Goal: Information Seeking & Learning: Learn about a topic

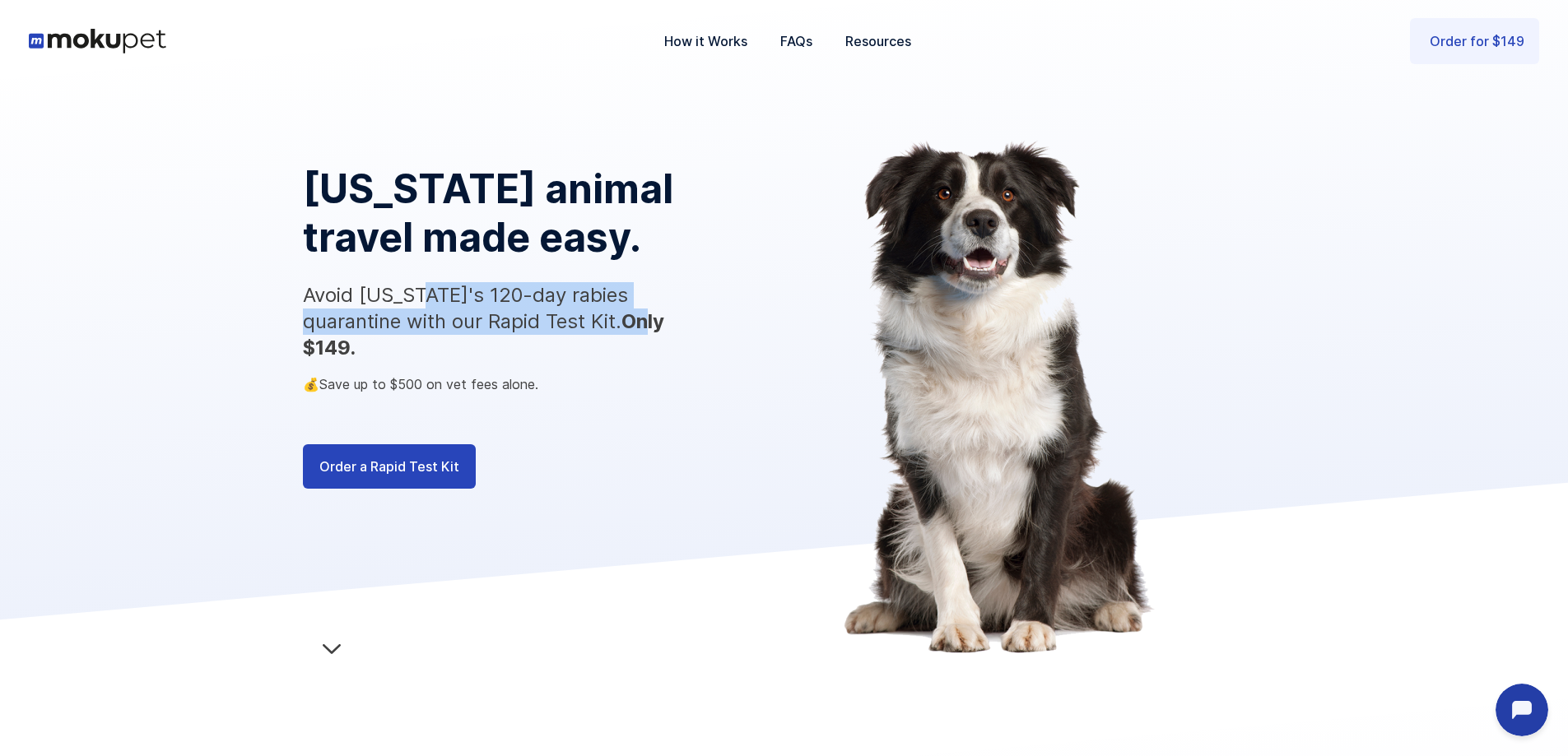
drag, startPoint x: 424, startPoint y: 290, endPoint x: 561, endPoint y: 319, distance: 140.0
click at [552, 316] on p "Avoid [US_STATE]'s 120-day rabies quarantine with our Rapid Test Kit. Only $149." at bounding box center [500, 321] width 395 height 79
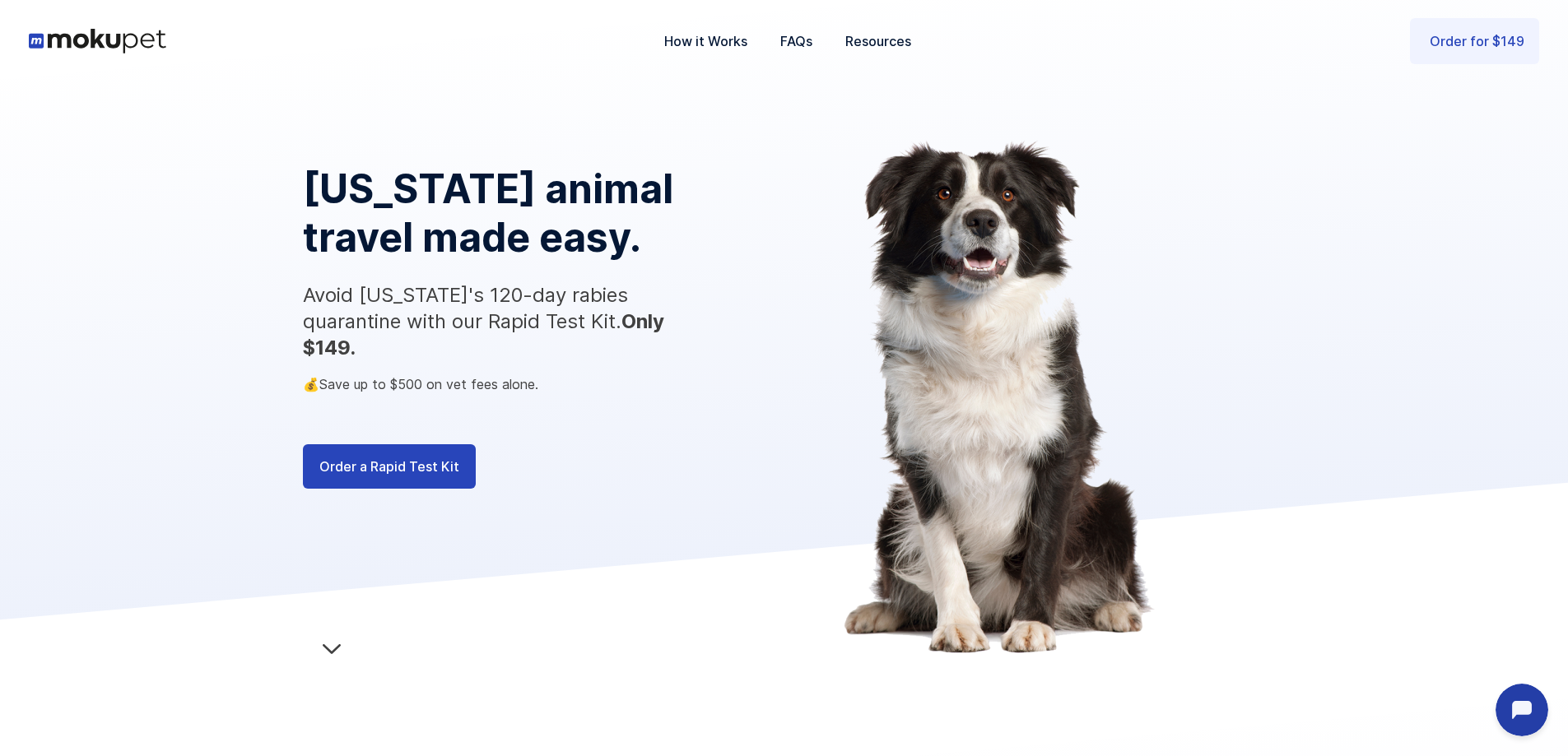
click at [584, 322] on strong "Only $149." at bounding box center [484, 335] width 361 height 50
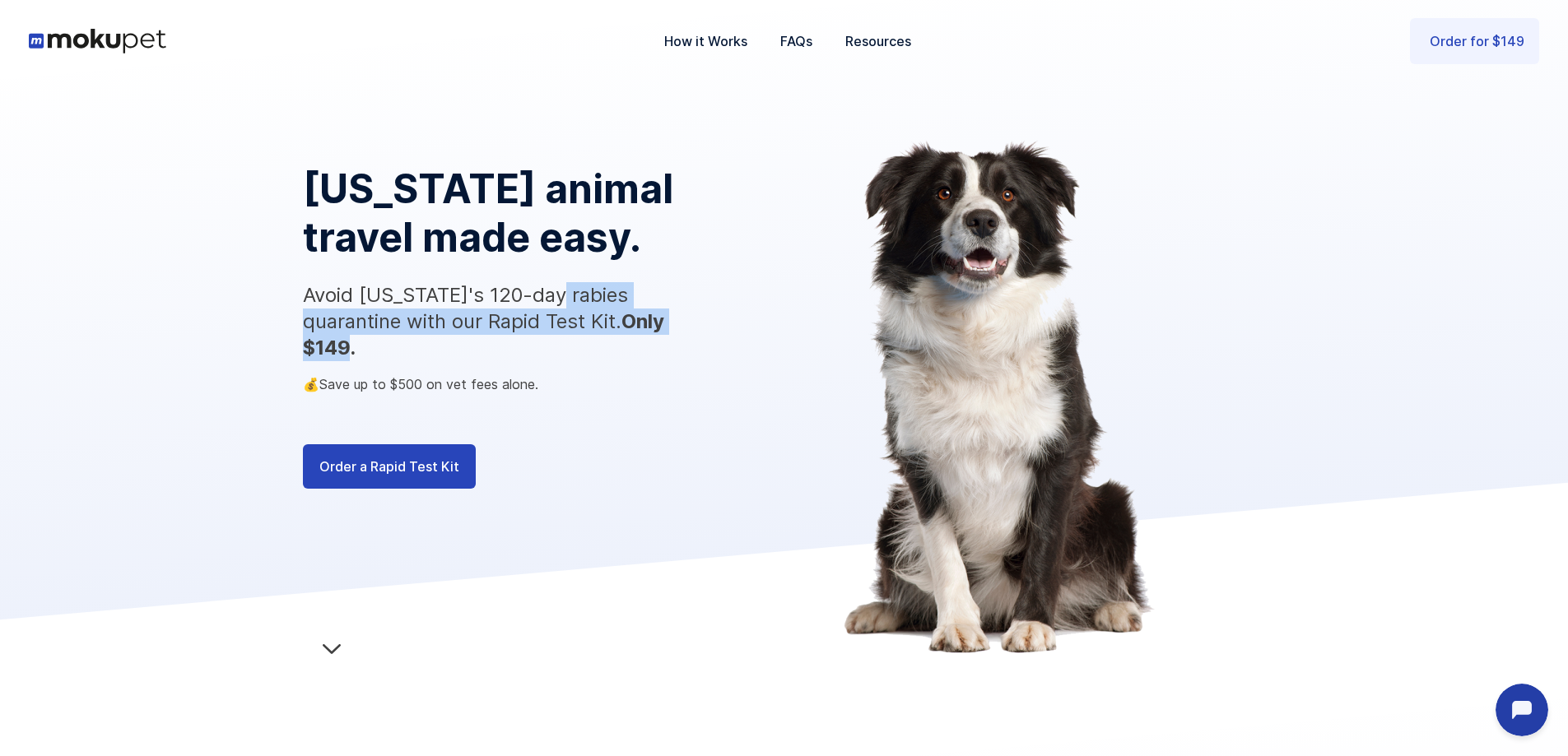
drag, startPoint x: 623, startPoint y: 328, endPoint x: 433, endPoint y: 261, distance: 201.5
click at [510, 288] on p "Avoid [US_STATE]'s 120-day rabies quarantine with our Rapid Test Kit. Only $149." at bounding box center [500, 321] width 395 height 79
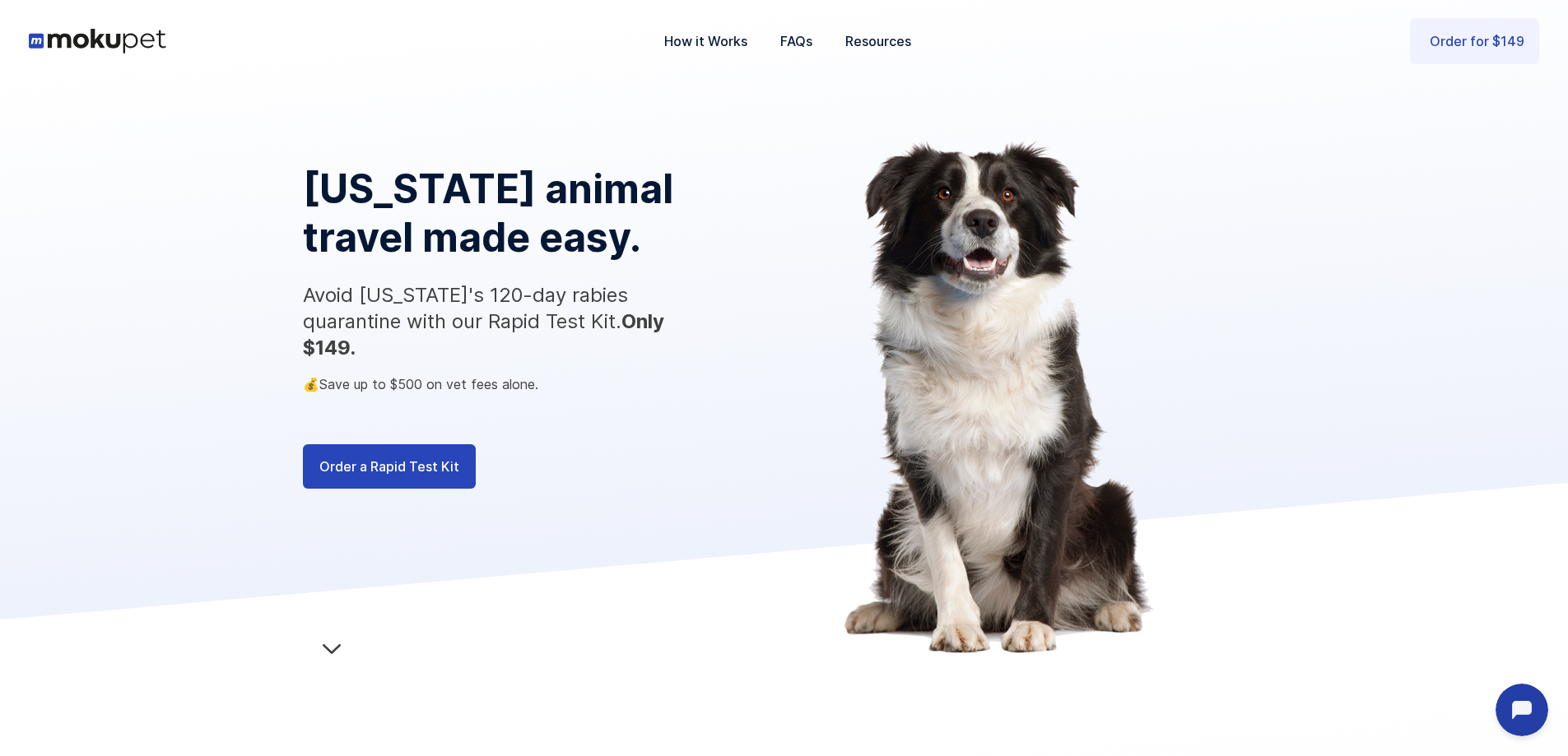
click at [433, 261] on h1 "[US_STATE] animal travel made easy." at bounding box center [501, 213] width 397 height 97
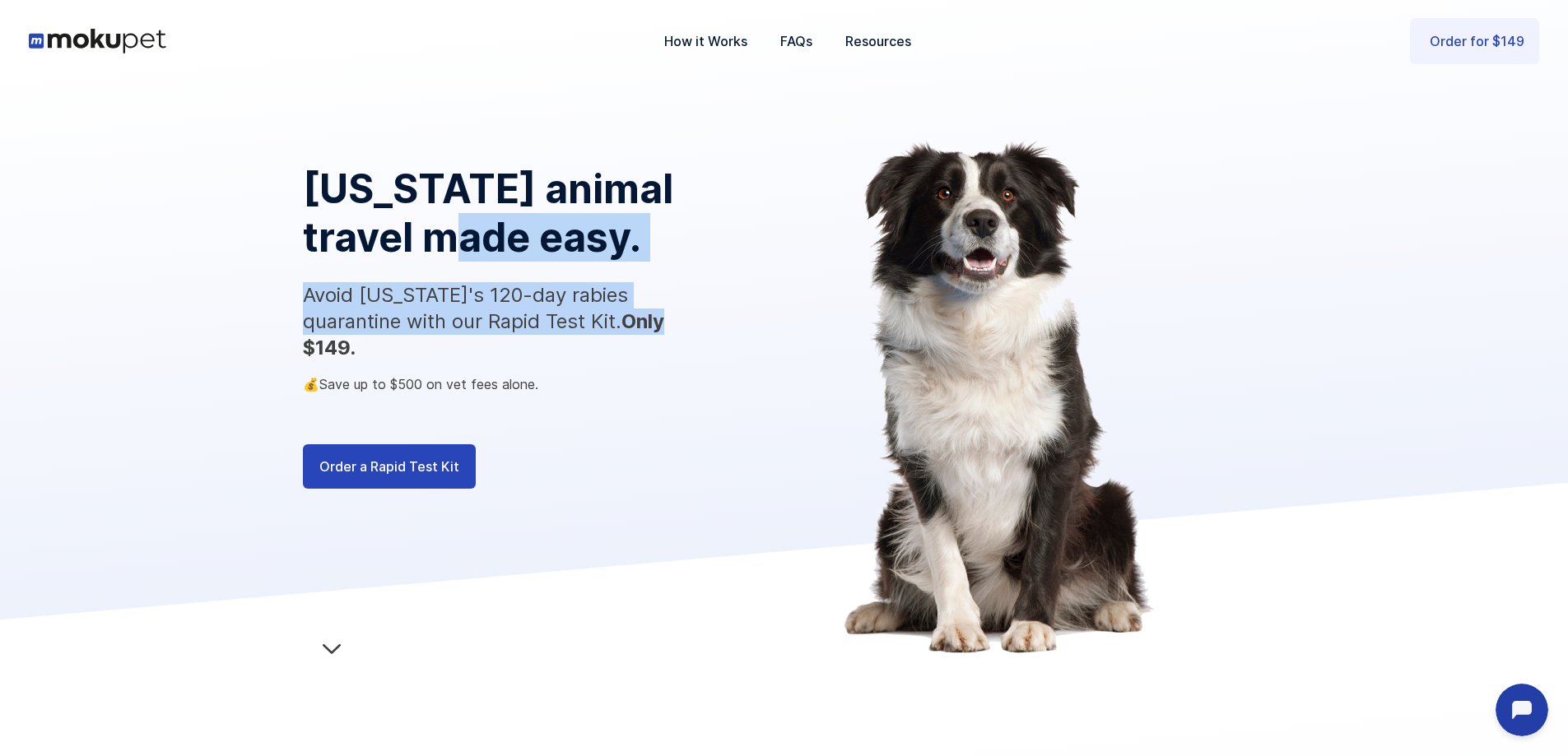
drag, startPoint x: 433, startPoint y: 261, endPoint x: 587, endPoint y: 359, distance: 182.5
click at [582, 355] on div "[US_STATE] animal travel made easy. Avoid [US_STATE]'s 120-day rabies quarantin…" at bounding box center [537, 380] width 469 height 595
click at [606, 374] on div "💰Save up to $500 on vet fees alone." at bounding box center [537, 385] width 469 height 22
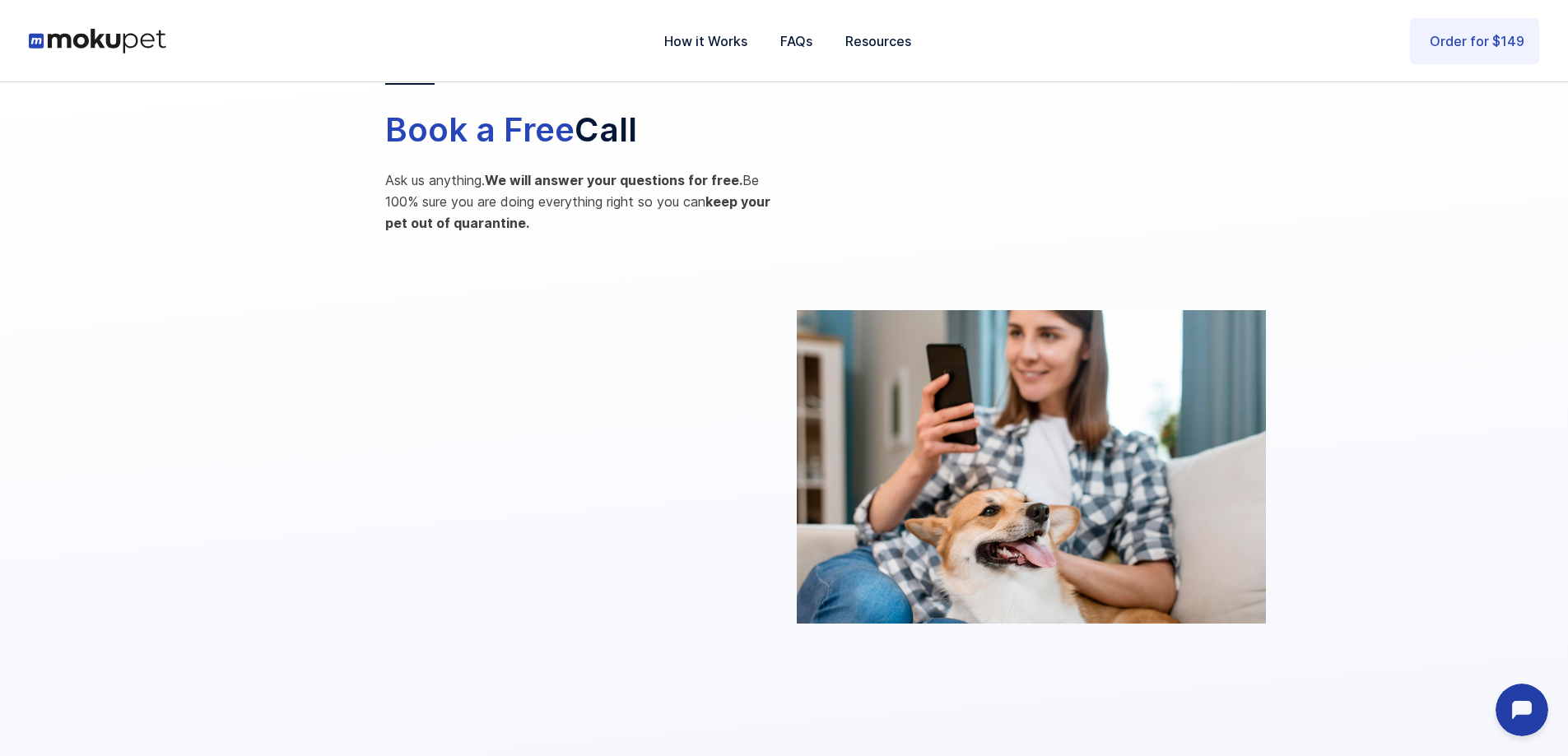
scroll to position [2468, 0]
